Goal: Task Accomplishment & Management: Use online tool/utility

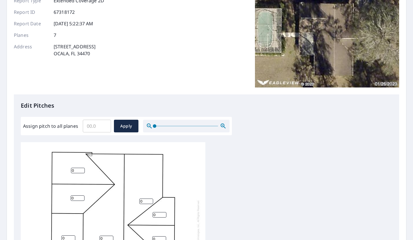
scroll to position [65, 0]
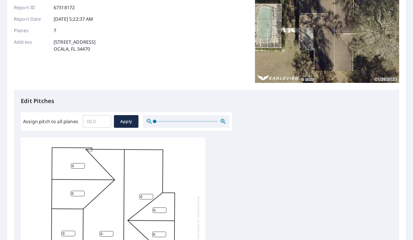
click at [48, 148] on div "0 0 0 0 0 0 0" at bounding box center [113, 228] width 184 height 181
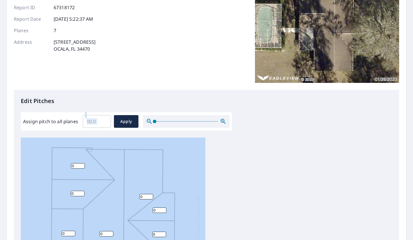
drag, startPoint x: 48, startPoint y: 148, endPoint x: 101, endPoint y: 127, distance: 56.5
click at [101, 127] on div "Edit Pitches Assign pitch to all planes ​ Apply 0 0 0 0 0 0 0" at bounding box center [206, 208] width 385 height 236
click at [103, 118] on input "Assign pitch to all planes" at bounding box center [97, 122] width 28 height 16
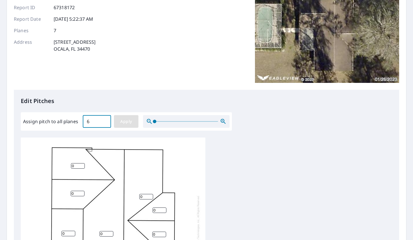
type input "6"
click at [123, 121] on span "Apply" at bounding box center [125, 121] width 15 height 7
type input "6"
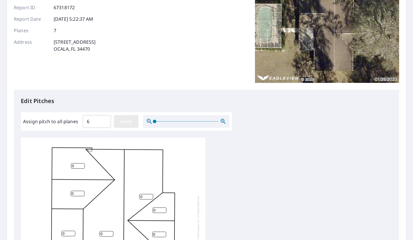
type input "6"
click at [67, 235] on input "6" at bounding box center [68, 233] width 14 height 5
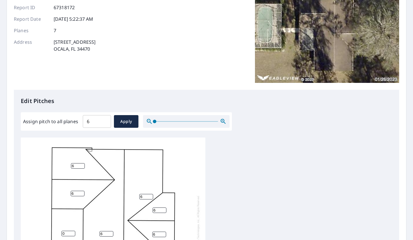
type input "0"
click at [302, 193] on div "6 6 6 0 6 6 6" at bounding box center [206, 228] width 371 height 181
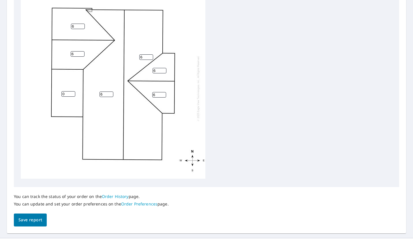
scroll to position [207, 0]
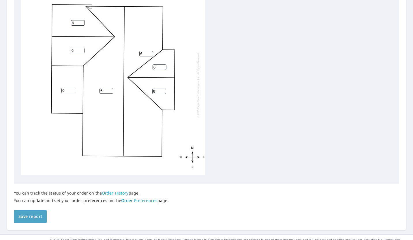
click at [23, 220] on span "Save report" at bounding box center [30, 216] width 24 height 7
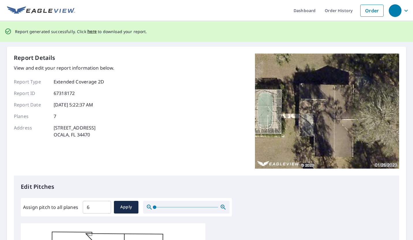
scroll to position [0, 0]
